Goal: Task Accomplishment & Management: Use online tool/utility

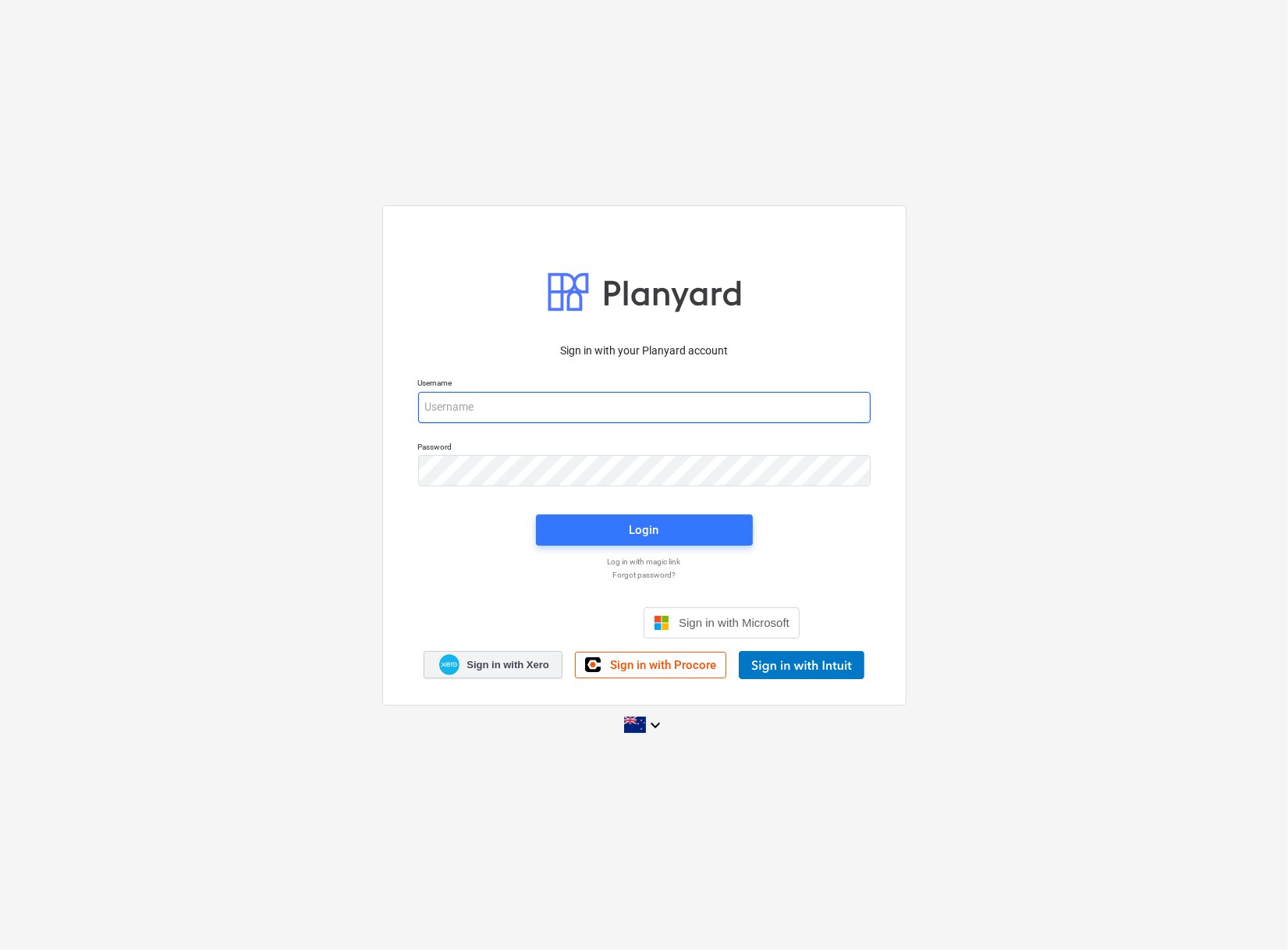
type input "[EMAIL_ADDRESS][DOMAIN_NAME]"
click at [485, 654] on link "Sign in with Xero" at bounding box center [493, 665] width 139 height 27
